Goal: Transaction & Acquisition: Purchase product/service

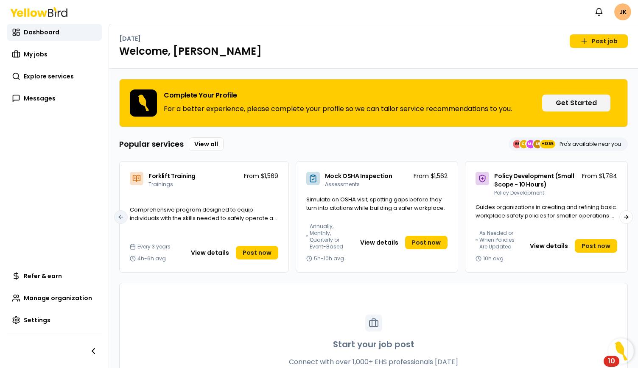
click at [467, 325] on div "Start your job post Connect with over 1,000+ EHS professionals [DATE] Post job" at bounding box center [374, 351] width 508 height 136
click at [211, 143] on link "View all" at bounding box center [206, 144] width 35 height 14
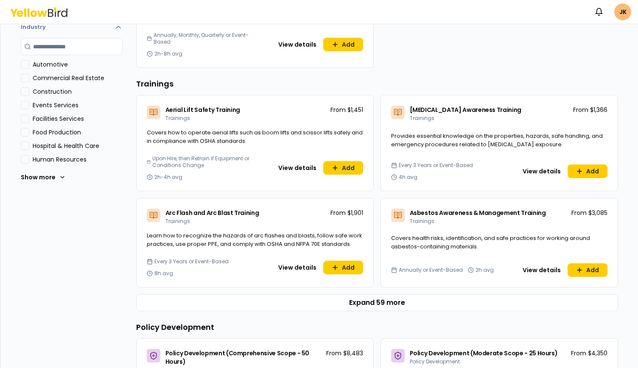
scroll to position [297, 0]
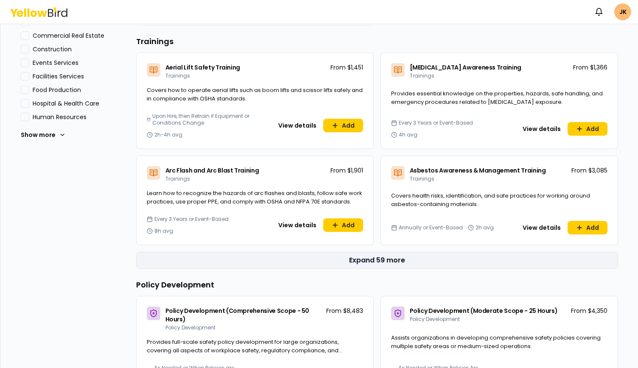
click at [381, 256] on button "Expand 59 more" at bounding box center [377, 260] width 482 height 17
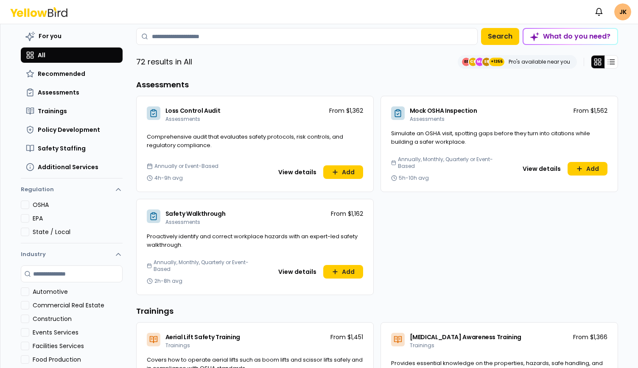
scroll to position [0, 0]
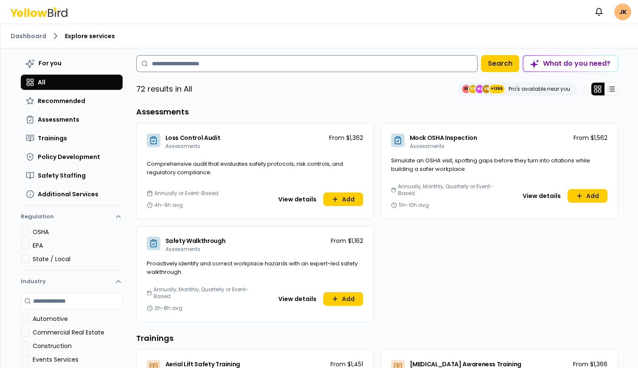
click at [273, 57] on input at bounding box center [306, 63] width 341 height 17
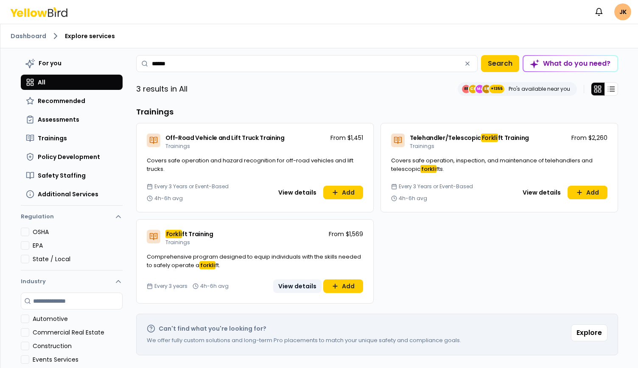
type input "******"
click at [289, 283] on button "View details" at bounding box center [297, 287] width 48 height 14
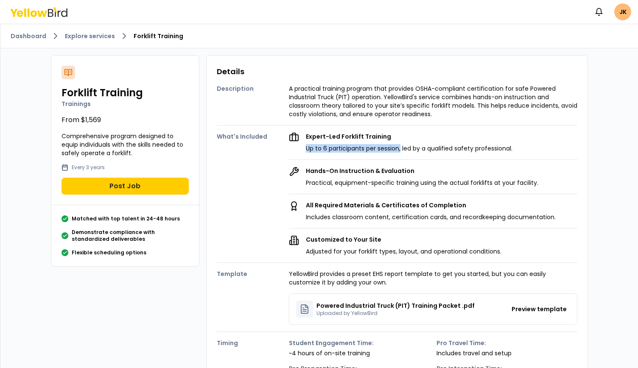
drag, startPoint x: 298, startPoint y: 151, endPoint x: 397, endPoint y: 151, distance: 99.3
click at [397, 151] on div "Expert-Led Forklift Training Up to 6 participants per session, led by a qualifi…" at bounding box center [433, 142] width 288 height 20
click at [517, 139] on div "Expert-Led Forklift Training Up to 6 participants per session, led by a qualifi…" at bounding box center [433, 142] width 288 height 20
drag, startPoint x: 77, startPoint y: 118, endPoint x: 99, endPoint y: 118, distance: 22.1
click at [99, 118] on p "From $1,569" at bounding box center [125, 120] width 127 height 10
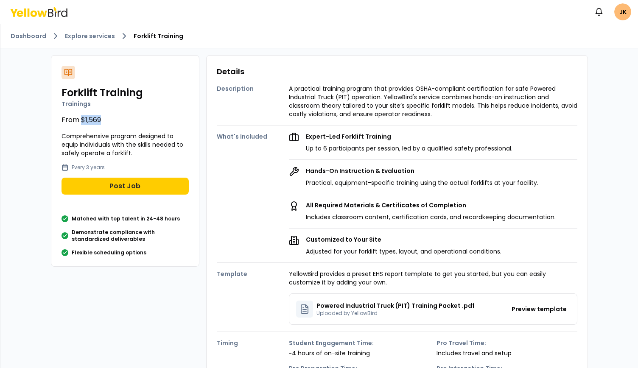
click at [92, 120] on p "From $1,569" at bounding box center [125, 120] width 127 height 10
click at [104, 120] on p "From $1,569" at bounding box center [125, 120] width 127 height 10
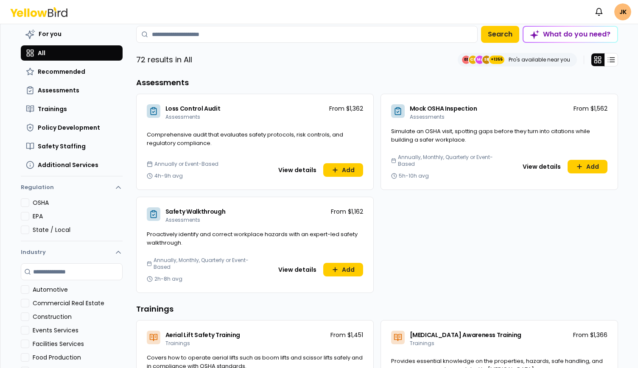
scroll to position [42, 0]
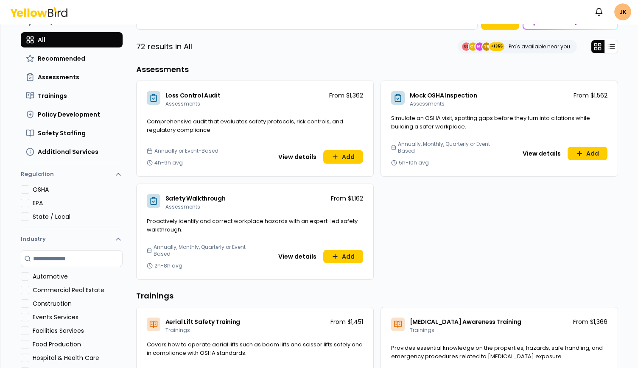
click at [630, 308] on div "Dashboard Explore services For you All Recommended Assessments Trainings Policy…" at bounding box center [319, 154] width 638 height 344
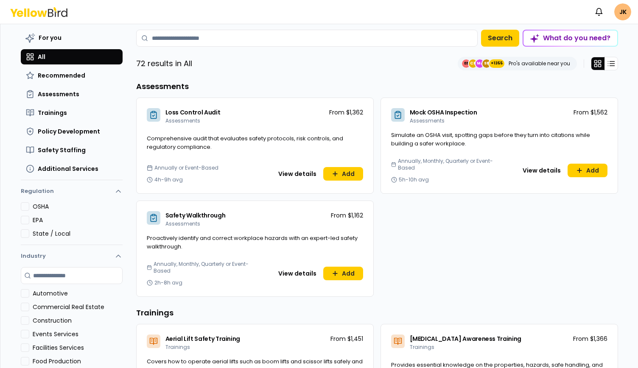
scroll to position [0, 0]
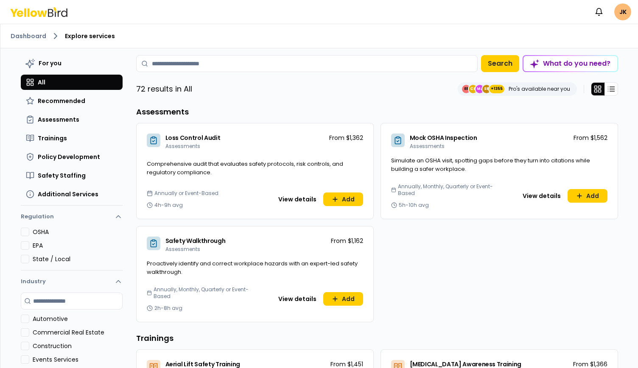
click at [251, 65] on input at bounding box center [306, 63] width 341 height 17
type input "*"
click at [278, 24] on div "Dashboard Explore services" at bounding box center [319, 36] width 638 height 24
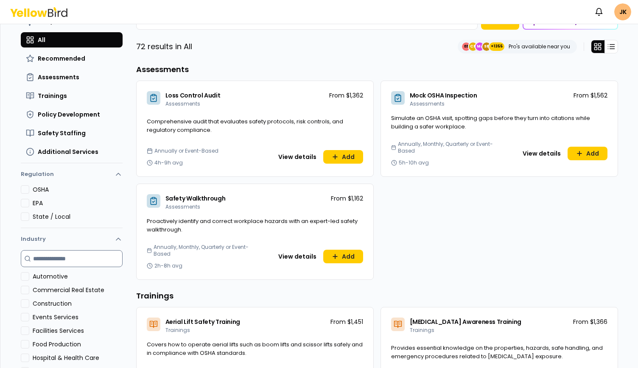
scroll to position [127, 0]
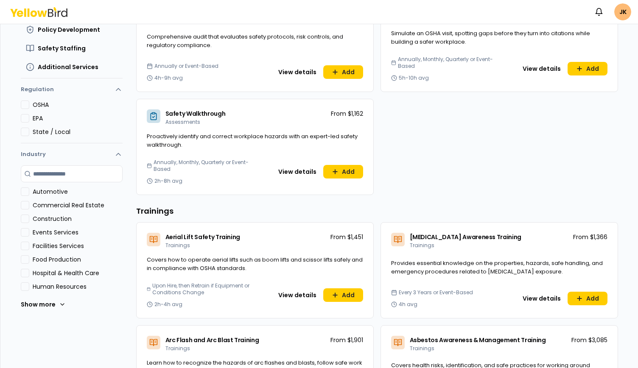
click at [23, 259] on Production "Food Production" at bounding box center [25, 259] width 8 height 8
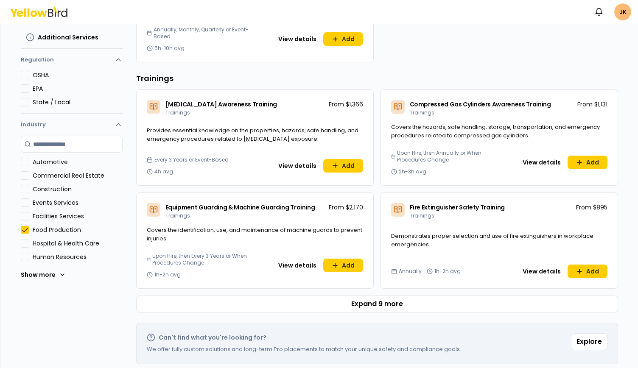
scroll to position [162, 0]
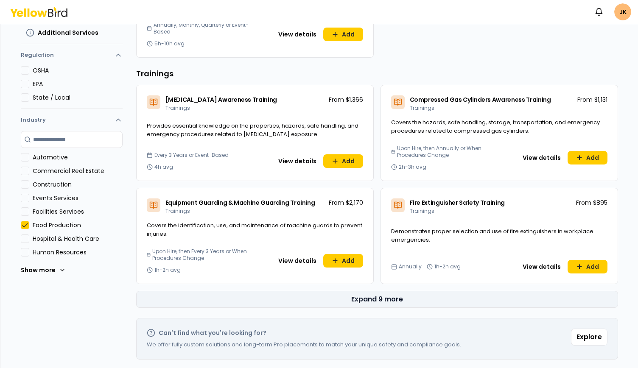
click at [370, 296] on button "Expand 9 more" at bounding box center [377, 299] width 482 height 17
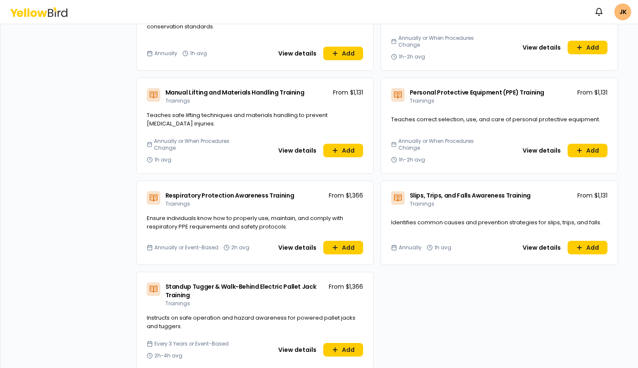
scroll to position [621, 0]
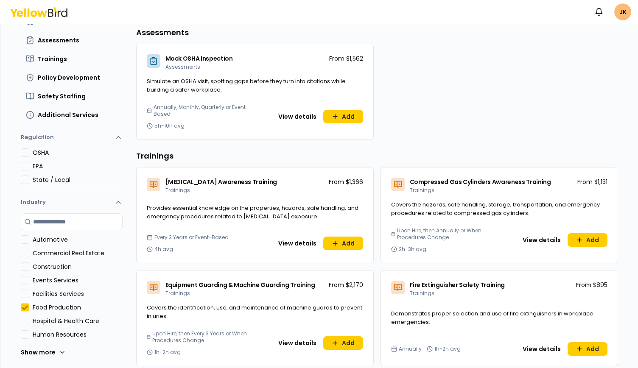
scroll to position [0, 0]
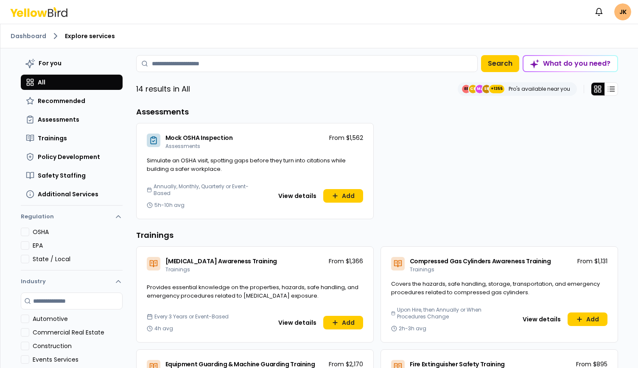
click at [303, 92] on div "14 results in All EE CE MJ SE +1355 Pro's available near you" at bounding box center [377, 89] width 482 height 14
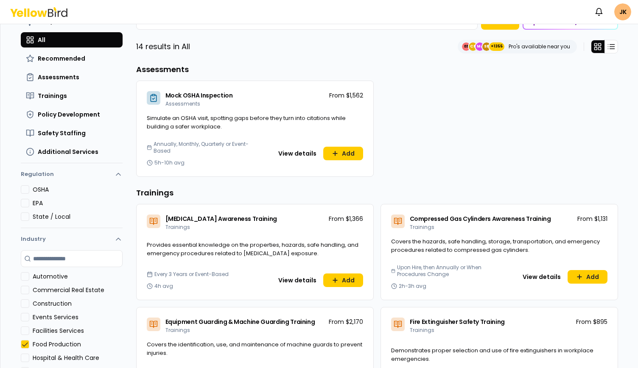
scroll to position [85, 0]
